Goal: Information Seeking & Learning: Learn about a topic

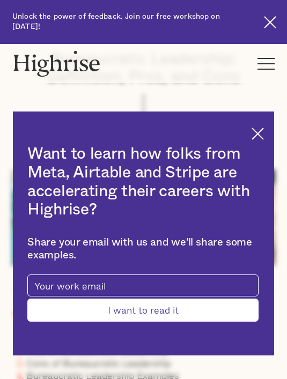
scroll to position [170, 0]
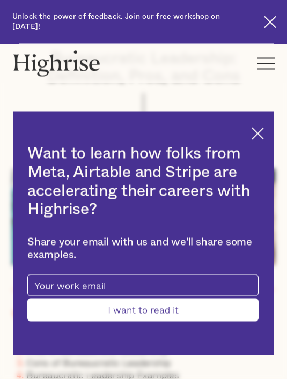
click at [257, 140] on img at bounding box center [257, 134] width 12 height 12
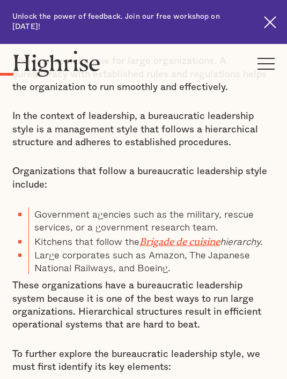
scroll to position [926, 0]
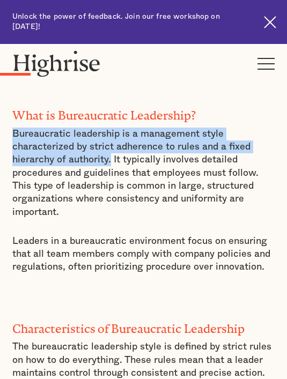
click at [242, 347] on p "The bureaucratic leadership style is defined by strict rules on how to do every…" at bounding box center [143, 359] width 262 height 39
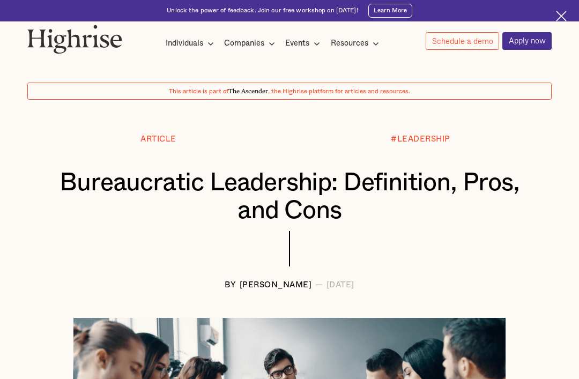
scroll to position [0, 0]
